Goal: Task Accomplishment & Management: Manage account settings

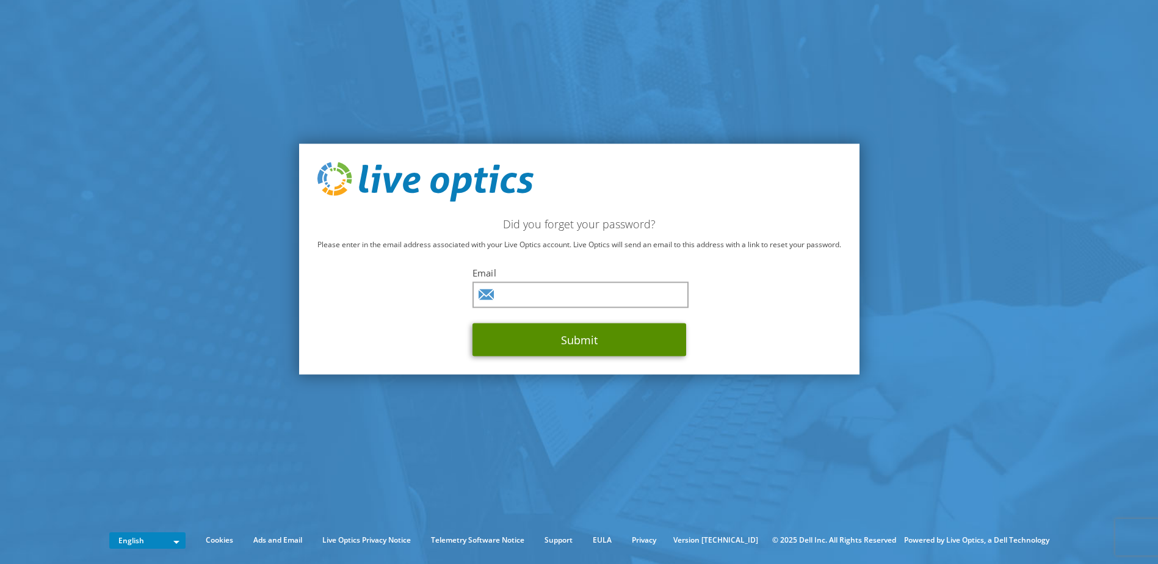
drag, startPoint x: 590, startPoint y: 339, endPoint x: 572, endPoint y: 300, distance: 42.1
click at [572, 305] on div "Email Submit" at bounding box center [579, 312] width 214 height 90
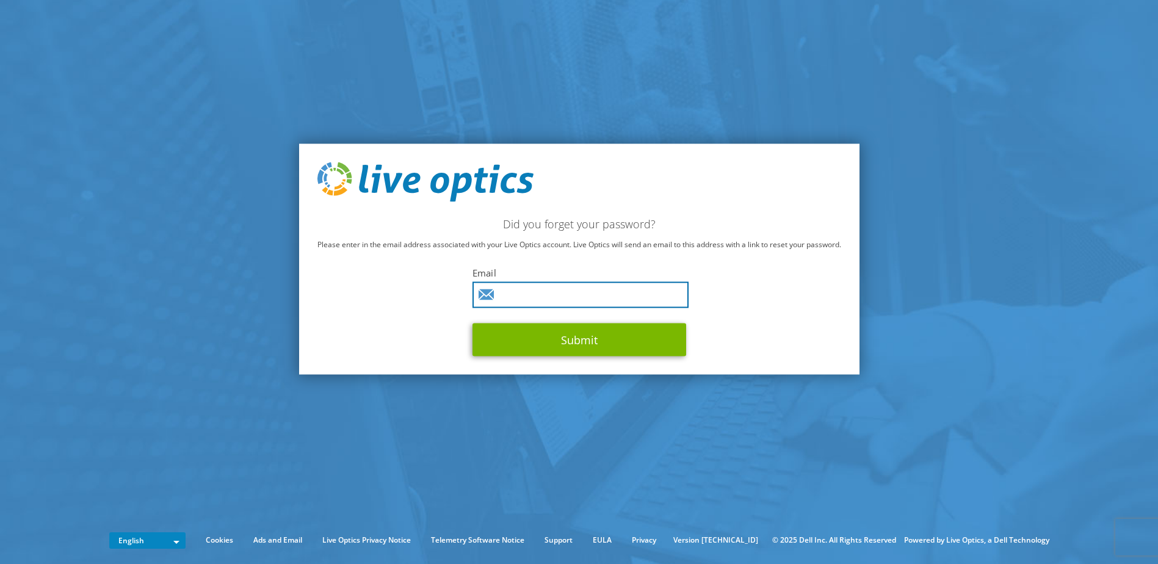
click at [572, 300] on input "text" at bounding box center [580, 295] width 216 height 26
type input "tunc.seyidoglu@vibracoustic.com"
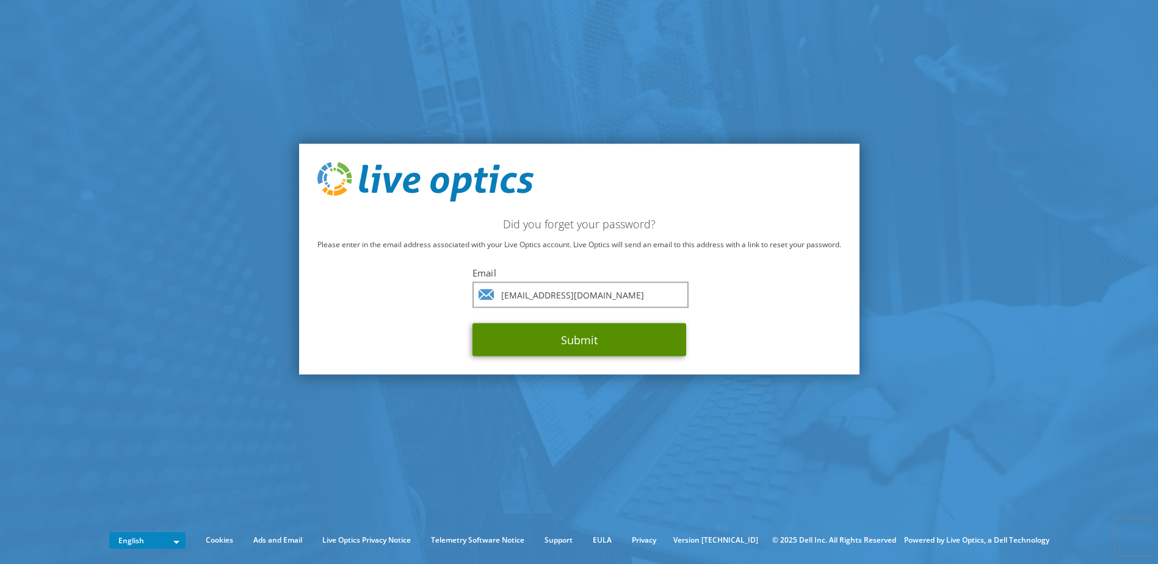
click at [590, 339] on button "Submit" at bounding box center [579, 339] width 214 height 33
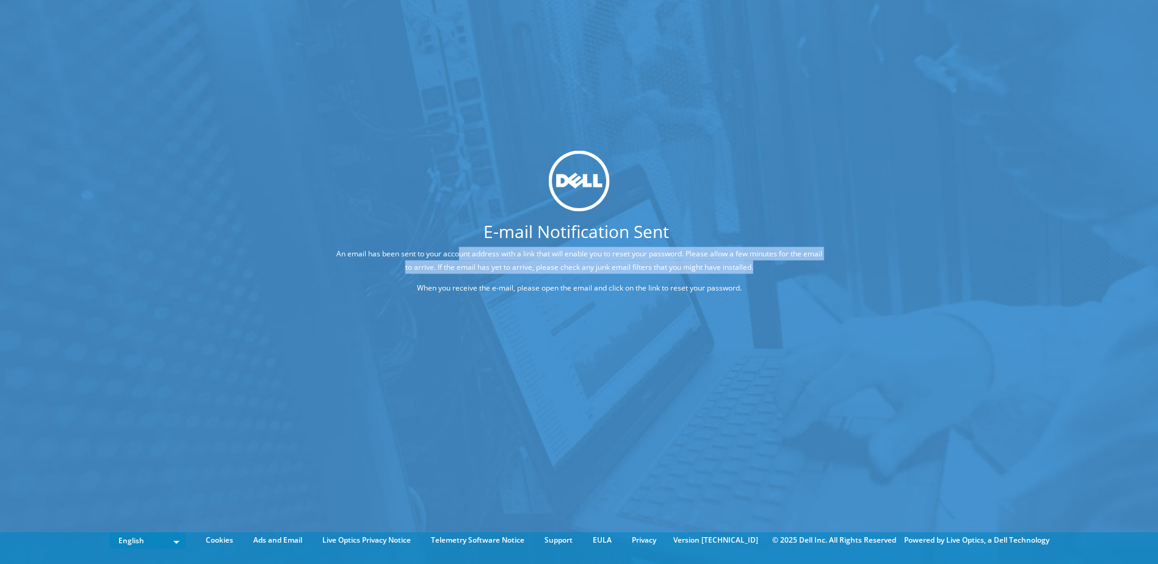
drag, startPoint x: 502, startPoint y: 263, endPoint x: 809, endPoint y: 270, distance: 307.1
click at [809, 270] on p "An email has been sent to your account address with a link that will enable you…" at bounding box center [579, 260] width 488 height 27
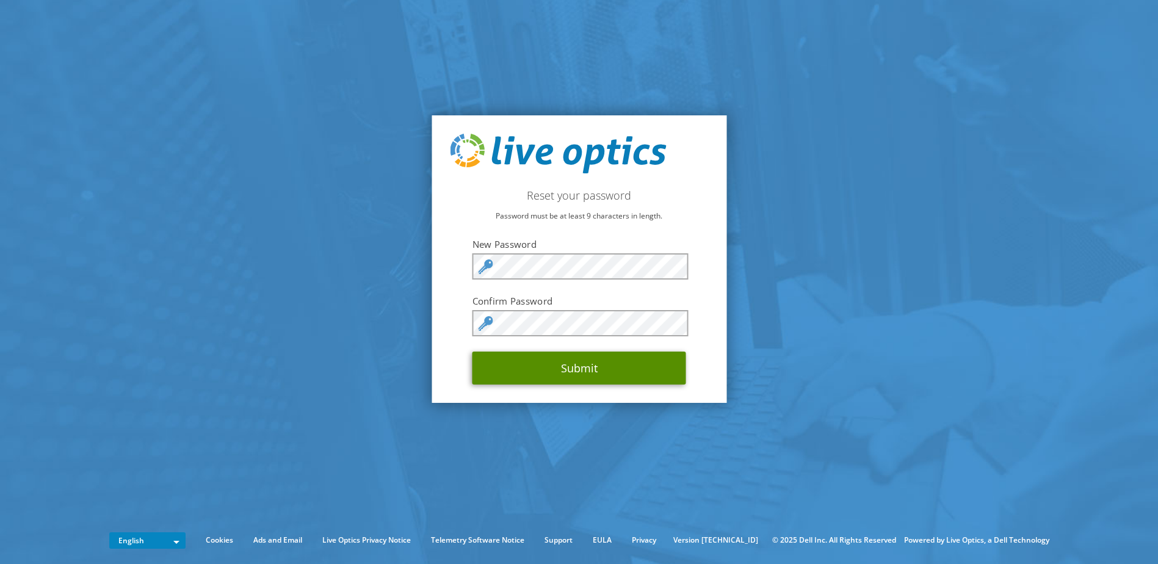
click at [596, 372] on button "Submit" at bounding box center [579, 368] width 214 height 33
